Goal: Information Seeking & Learning: Find specific fact

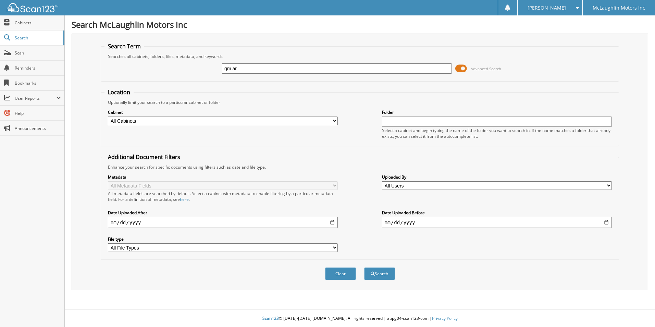
type input "gm ar statements"
click at [373, 270] on button "Search" at bounding box center [379, 273] width 31 height 13
type input "gm ar statements"
click at [377, 277] on button "Search" at bounding box center [379, 273] width 31 height 13
type input "gm ar"
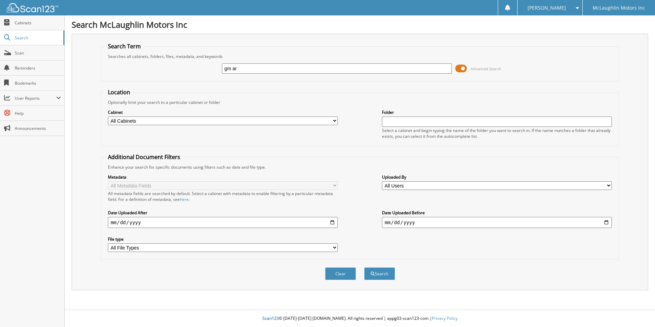
click at [364, 267] on button "Search" at bounding box center [379, 273] width 31 height 13
